Goal: Check status: Check status

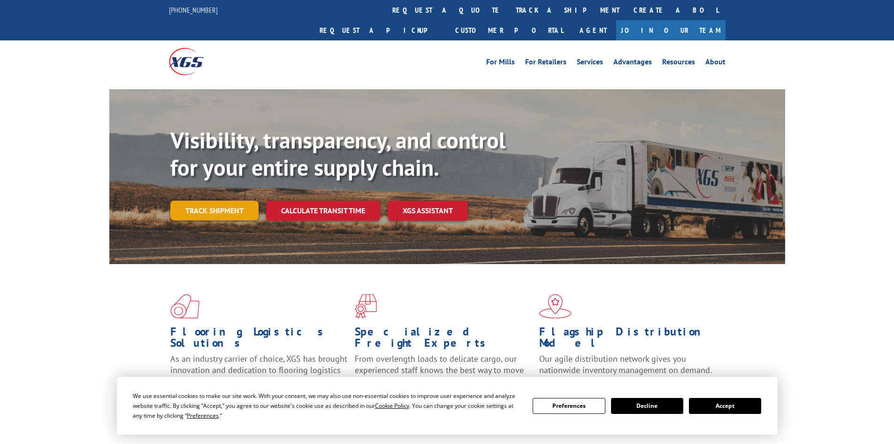
click at [213, 200] on link "Track shipment" at bounding box center [214, 210] width 88 height 20
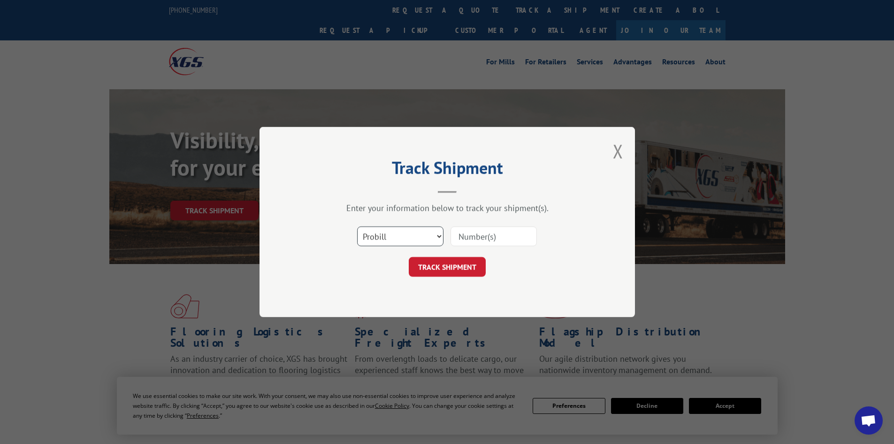
click at [432, 240] on select "Select category... Probill BOL PO" at bounding box center [400, 236] width 86 height 20
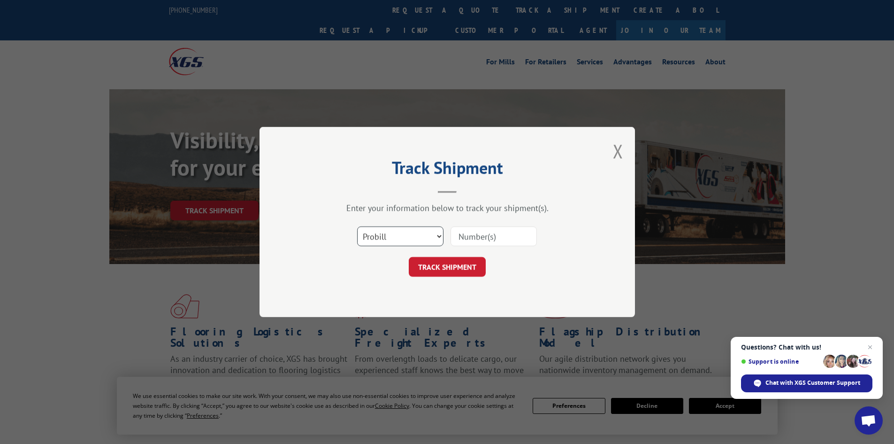
select select "bol"
click at [357, 226] on select "Select category... Probill BOL PO" at bounding box center [400, 236] width 86 height 20
click at [452, 240] on input at bounding box center [494, 236] width 86 height 20
paste input "15963482"
type input "15963482"
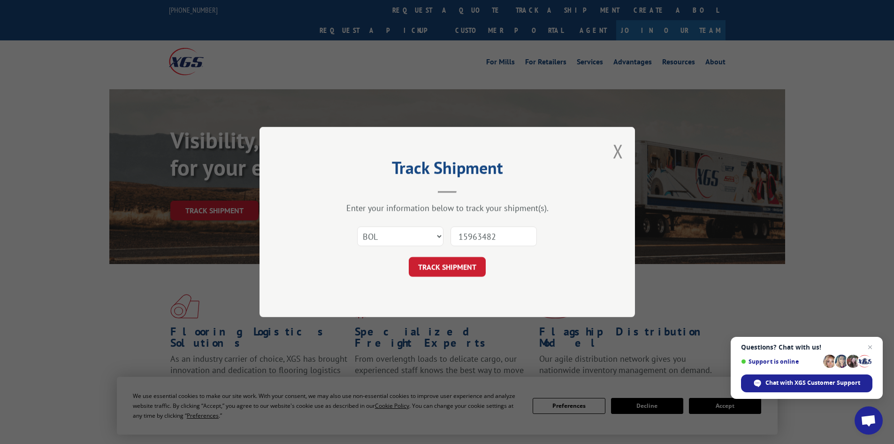
click at [458, 262] on button "TRACK SHIPMENT" at bounding box center [447, 267] width 77 height 20
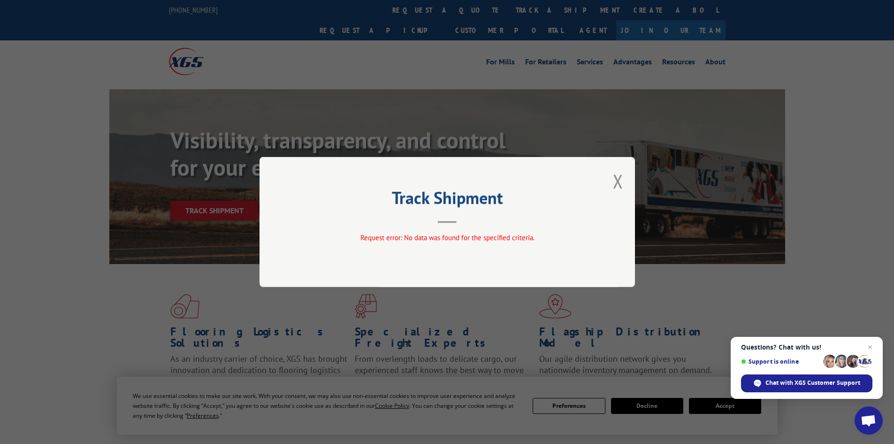
click at [619, 184] on button "Close modal" at bounding box center [618, 181] width 10 height 25
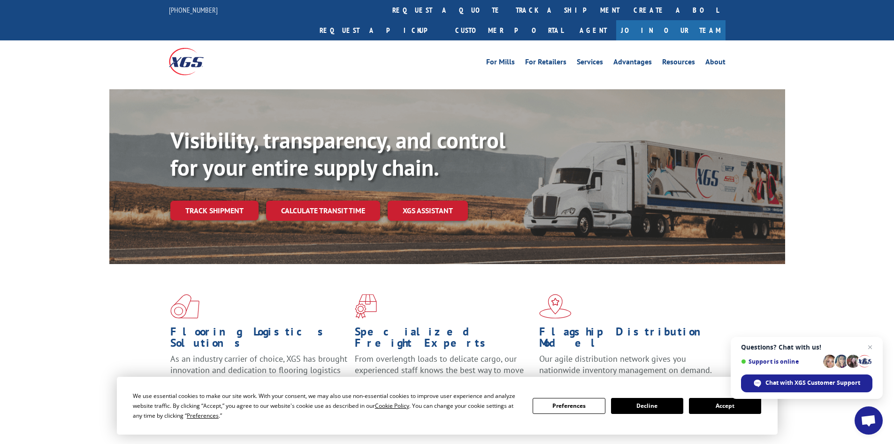
click at [239, 200] on link "Track shipment" at bounding box center [214, 210] width 88 height 20
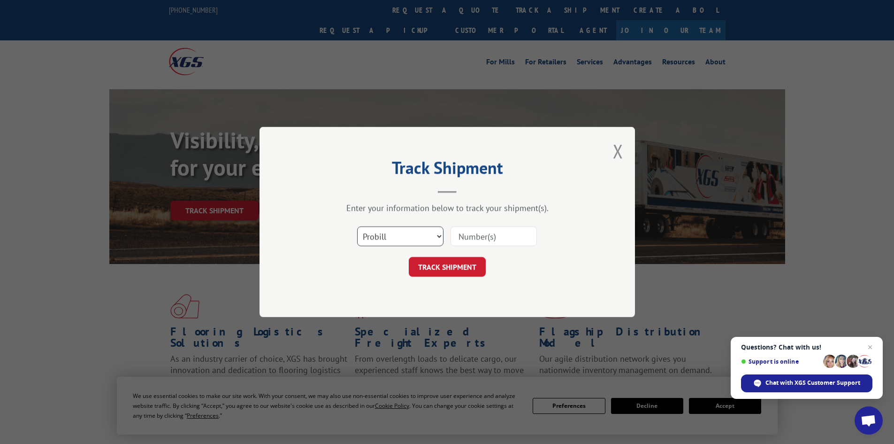
click at [410, 243] on select "Select category... Probill BOL PO" at bounding box center [400, 236] width 86 height 20
drag, startPoint x: 497, startPoint y: 246, endPoint x: 501, endPoint y: 241, distance: 6.3
click at [499, 245] on input at bounding box center [494, 236] width 86 height 20
paste input "15963482"
type input "15963482"
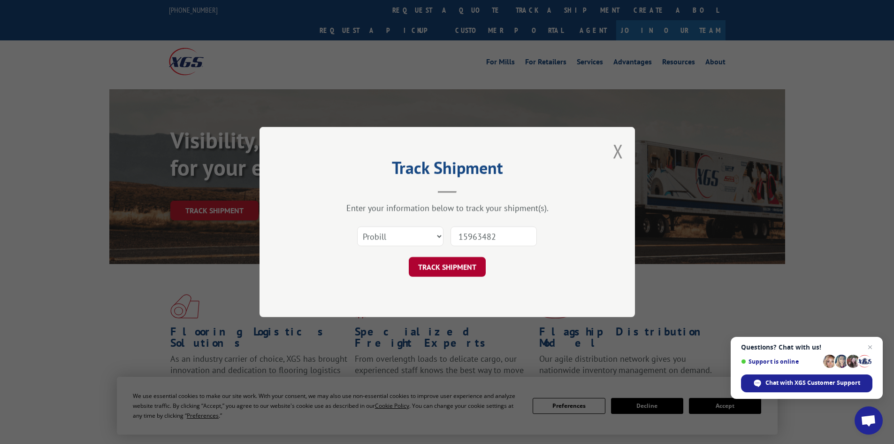
click at [434, 265] on button "TRACK SHIPMENT" at bounding box center [447, 267] width 77 height 20
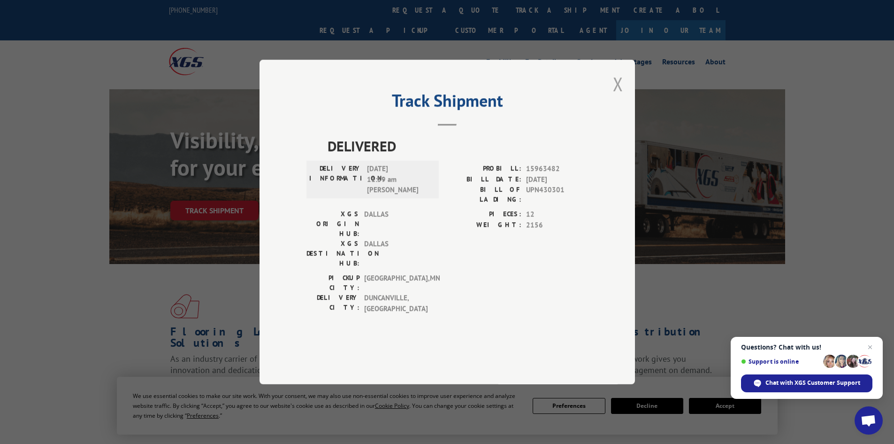
click at [620, 96] on button "Close modal" at bounding box center [618, 83] width 10 height 25
